Goal: Information Seeking & Learning: Learn about a topic

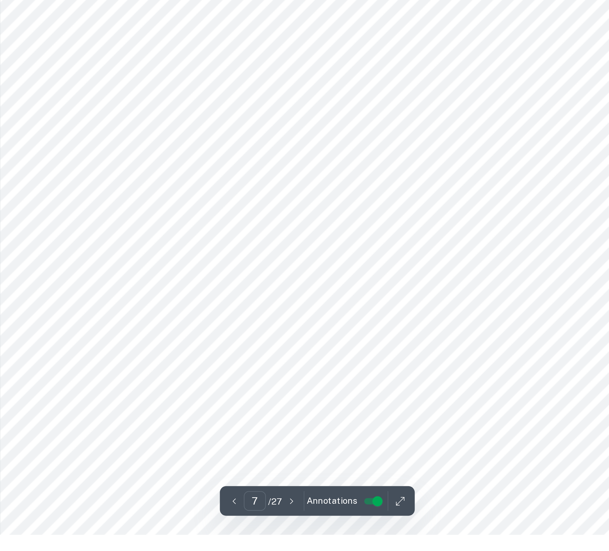
scroll to position [2151, 0]
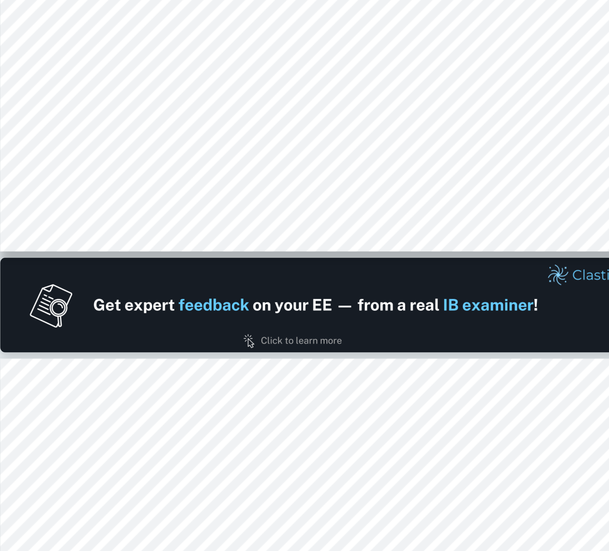
type input "2"
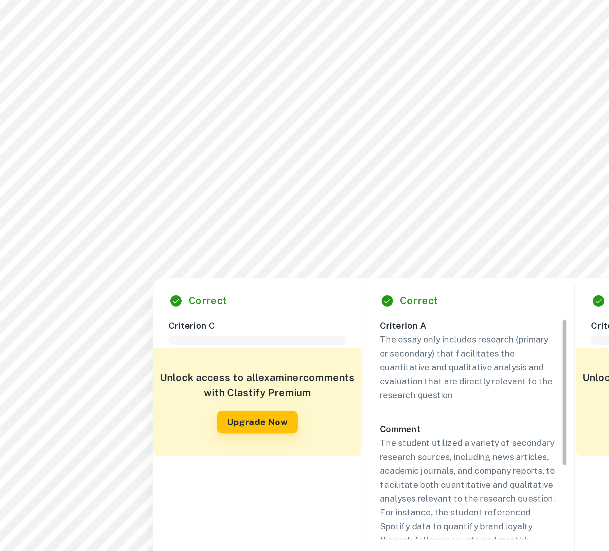
scroll to position [323, 0]
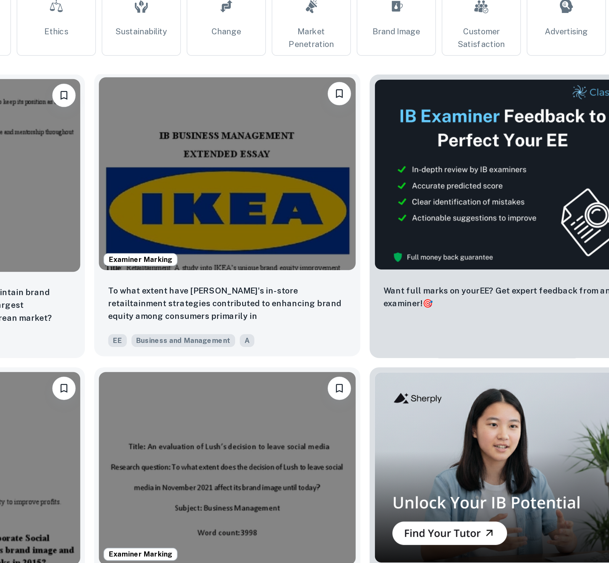
click at [302, 260] on img at bounding box center [285, 237] width 119 height 89
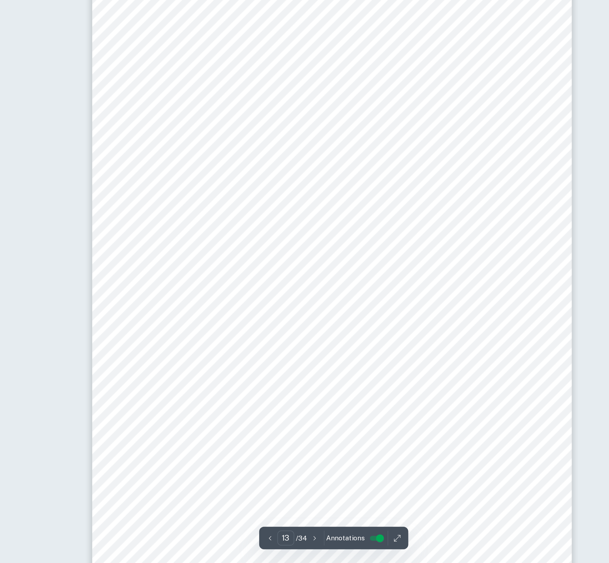
scroll to position [4547, 0]
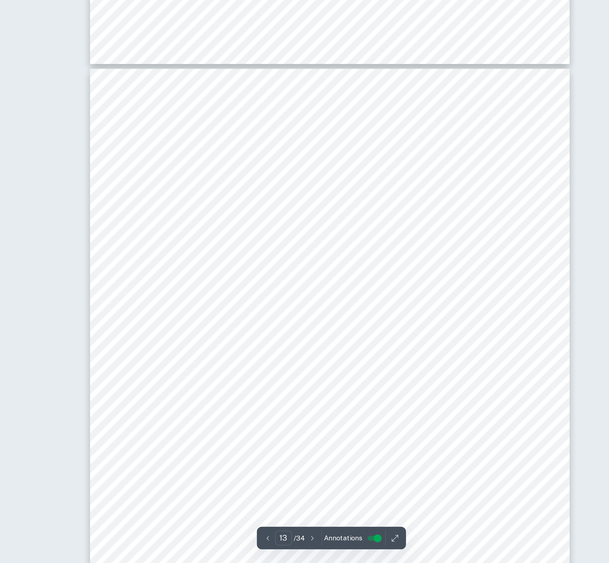
type input "14"
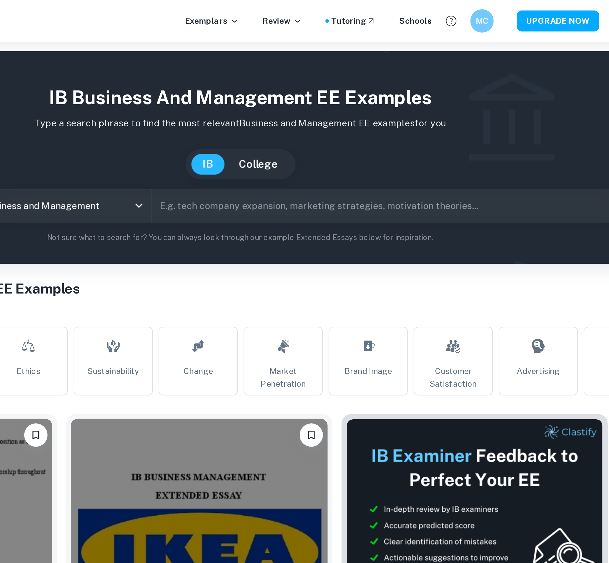
click at [310, 97] on input "text" at bounding box center [378, 95] width 231 height 15
paste input "ustained competitive advantage"
type input "sustained competitive advantage"
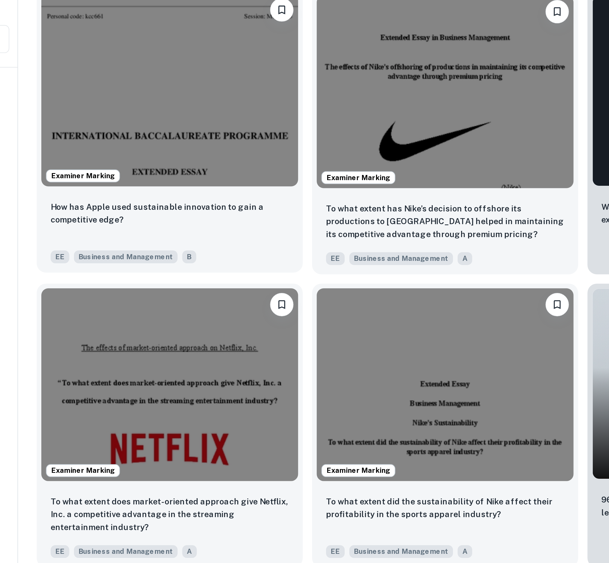
click at [181, 262] on img at bounding box center [157, 237] width 119 height 89
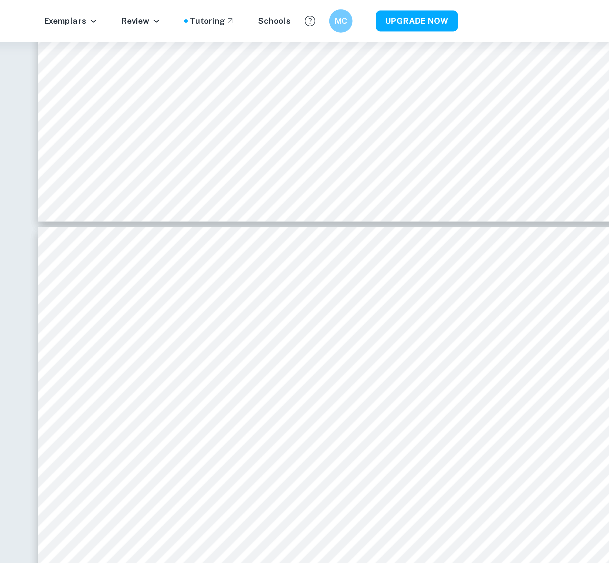
scroll to position [6425, 0]
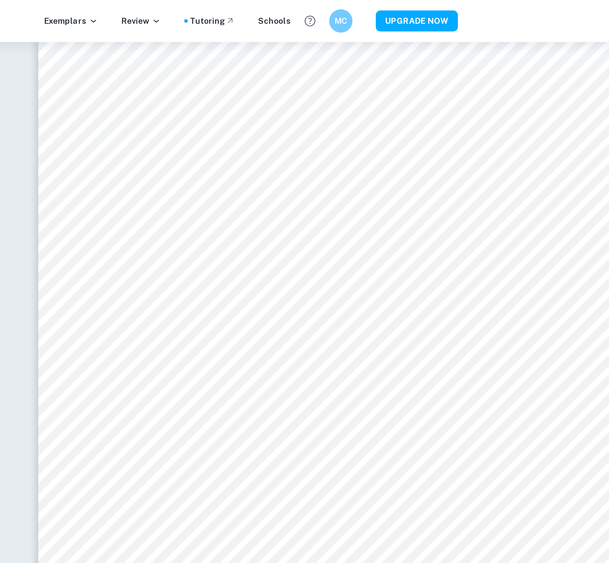
type input "13"
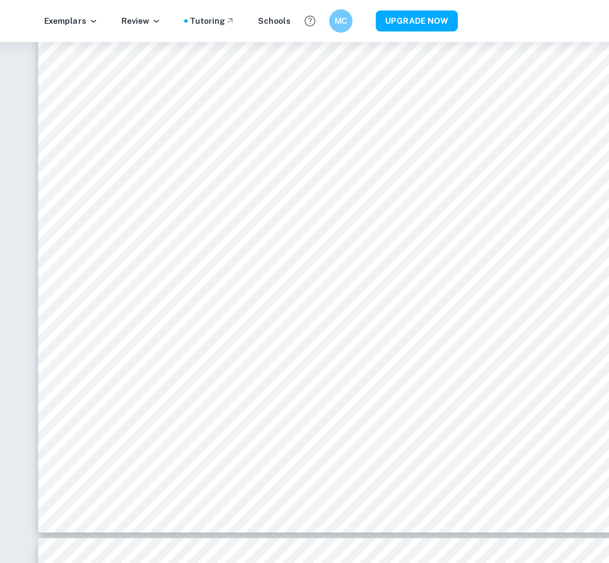
scroll to position [4105, 0]
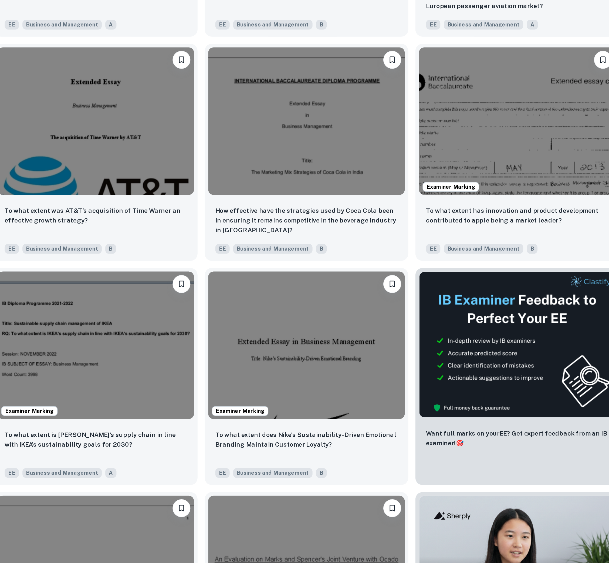
scroll to position [894, 0]
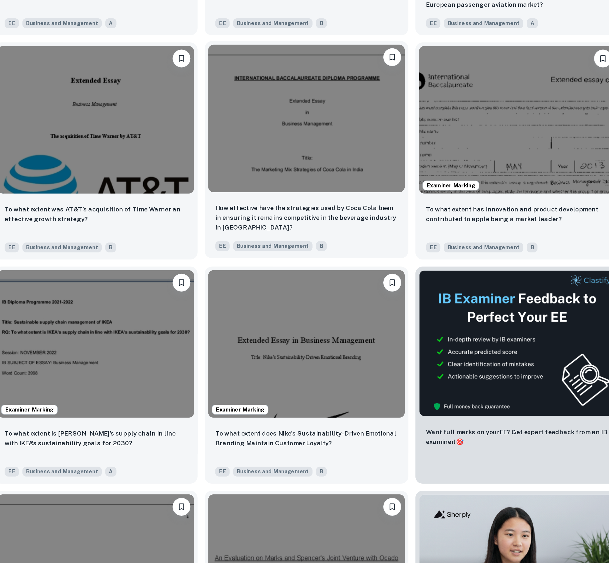
click at [289, 327] on img at bounding box center [285, 293] width 119 height 89
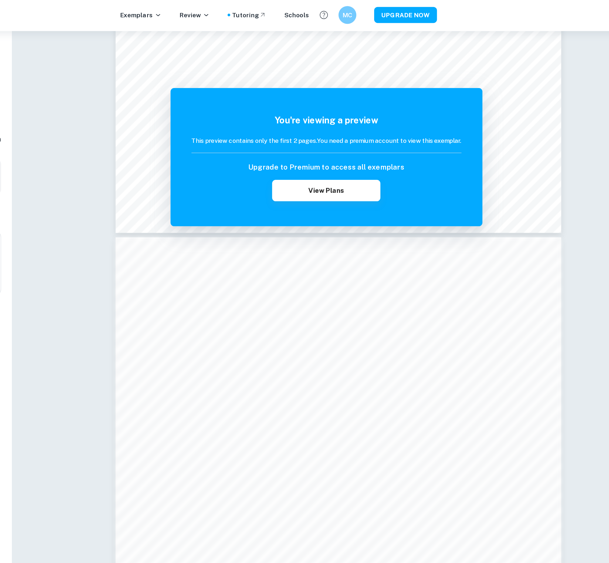
scroll to position [259, 0]
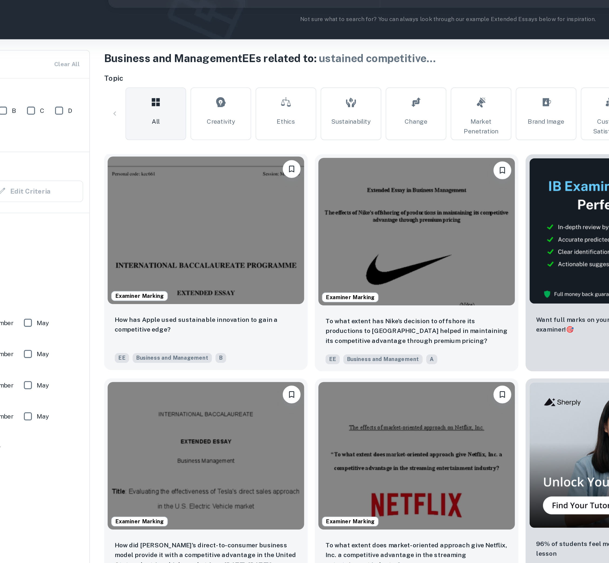
click at [152, 232] on img at bounding box center [157, 237] width 119 height 89
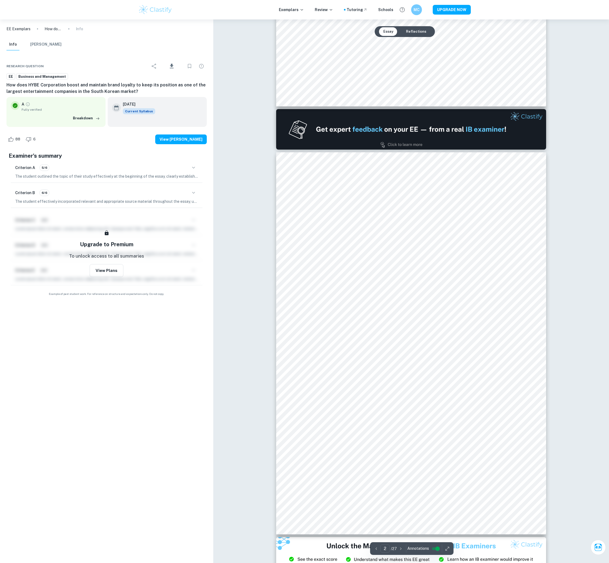
type input "2"
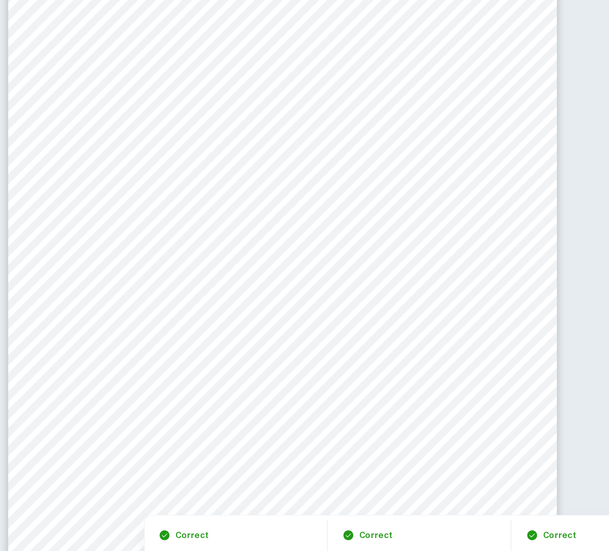
scroll to position [372, 0]
